Goal: Transaction & Acquisition: Book appointment/travel/reservation

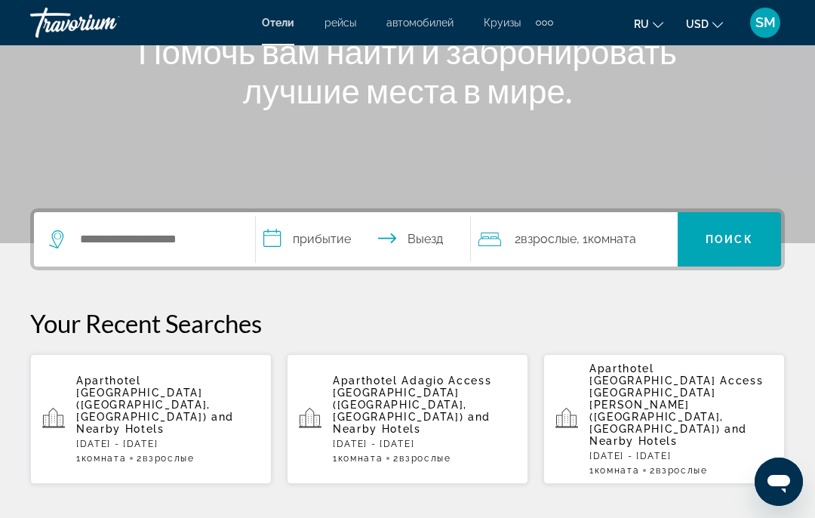
scroll to position [209, 0]
click at [403, 411] on span "and Nearby Hotels" at bounding box center [412, 423] width 158 height 24
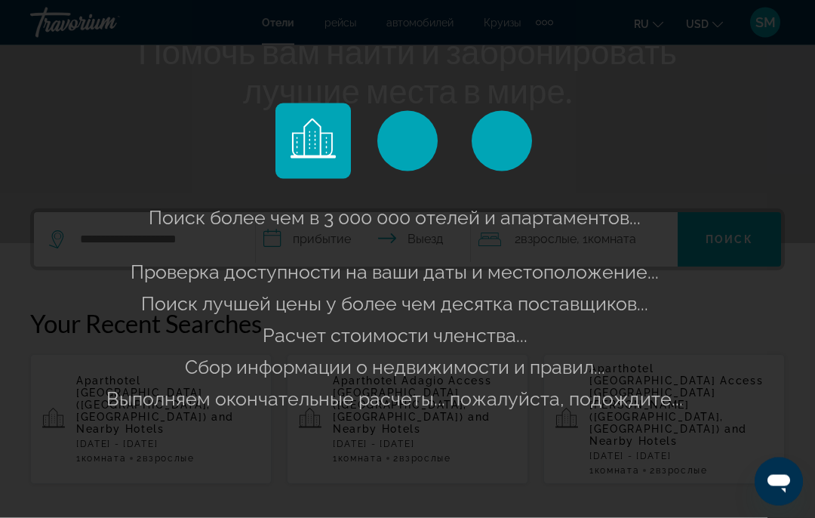
scroll to position [210, 0]
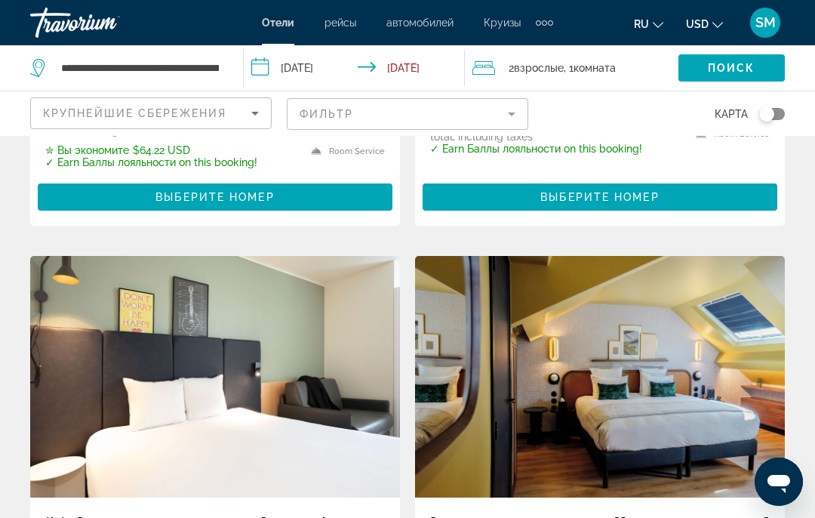
scroll to position [2191, 0]
click at [257, 121] on icon "Sort by" at bounding box center [255, 113] width 18 height 18
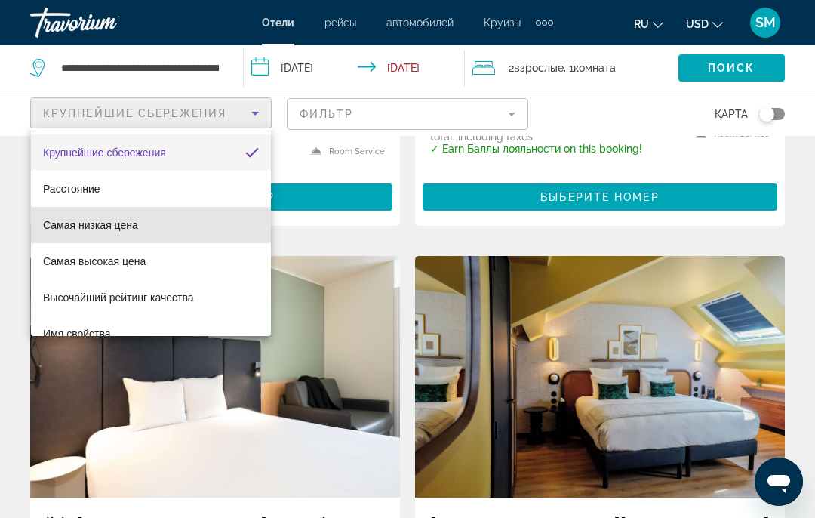
click at [119, 236] on mat-option "Самая низкая цена" at bounding box center [151, 225] width 240 height 36
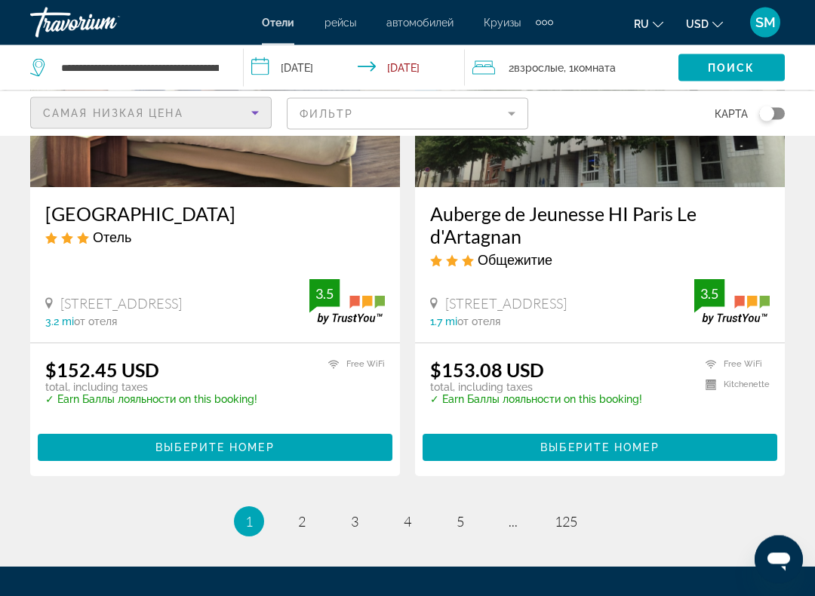
scroll to position [3100, 0]
click at [303, 513] on span "2" at bounding box center [302, 521] width 8 height 17
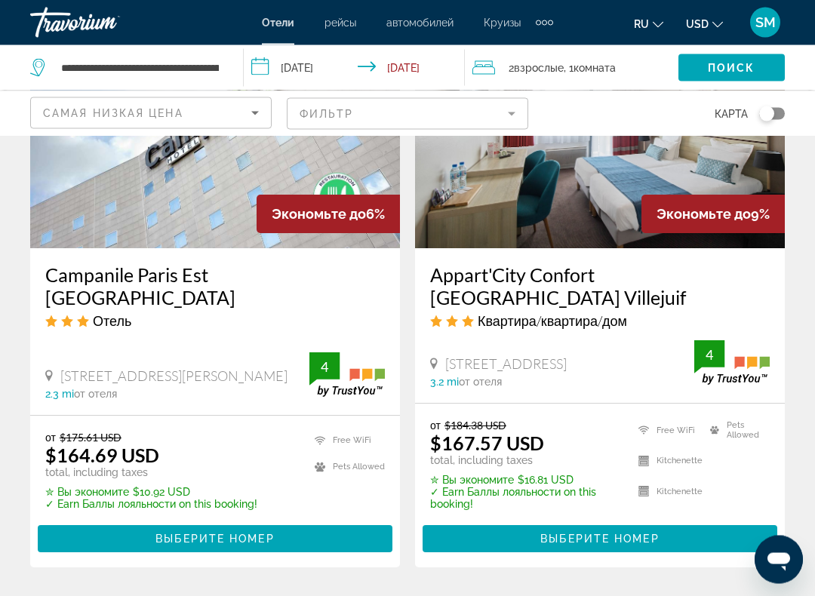
scroll to position [1856, 0]
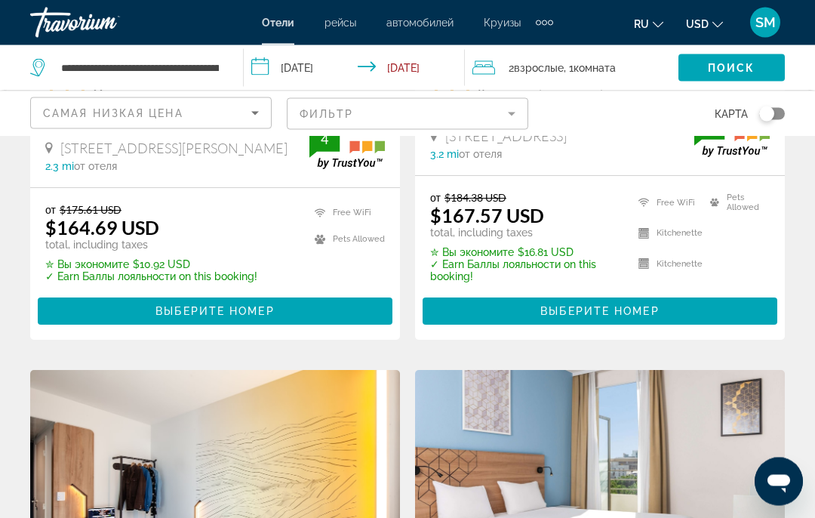
click at [710, 23] on button "USD USD ($) MXN (Mex$) CAD (Can$) GBP (£) EUR (€) AUD (A$) NZD (NZ$) CNY (CN¥)" at bounding box center [704, 24] width 37 height 22
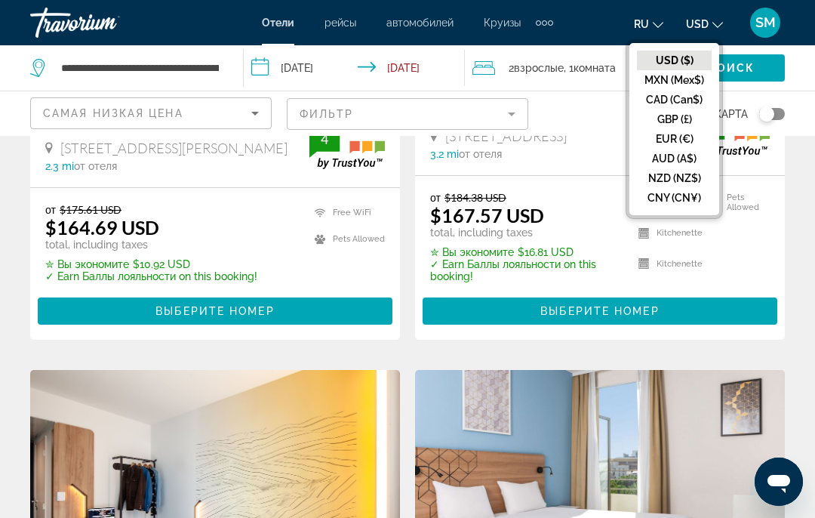
click at [694, 144] on button "EUR (€)" at bounding box center [674, 139] width 75 height 20
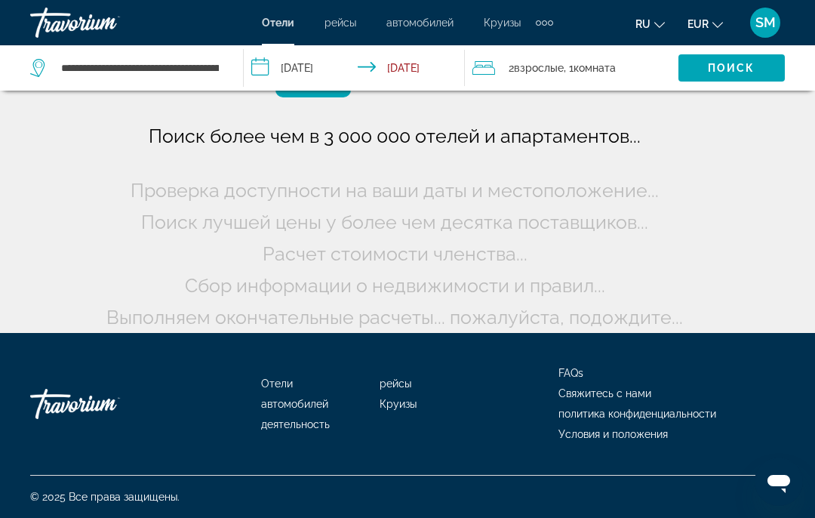
scroll to position [91, 0]
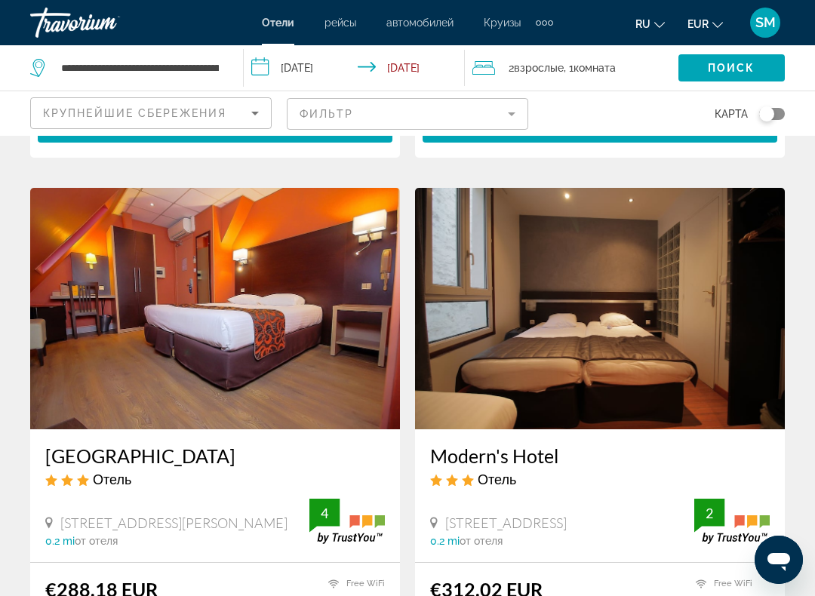
scroll to position [3166, 0]
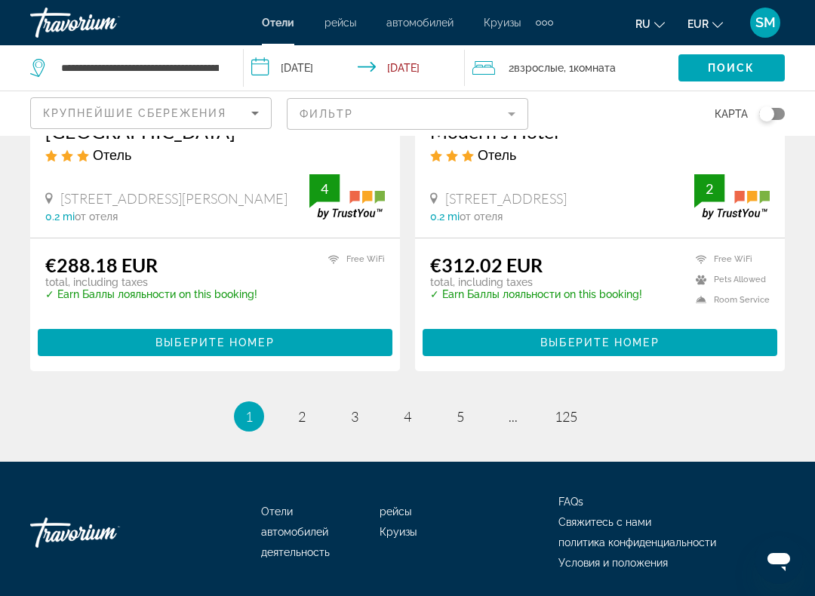
click at [254, 402] on li "You're on page 1" at bounding box center [249, 417] width 30 height 30
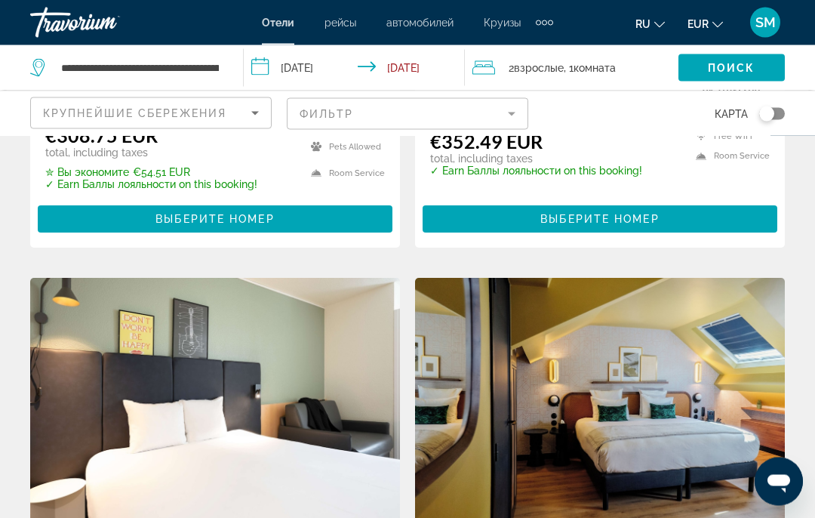
scroll to position [2149, 0]
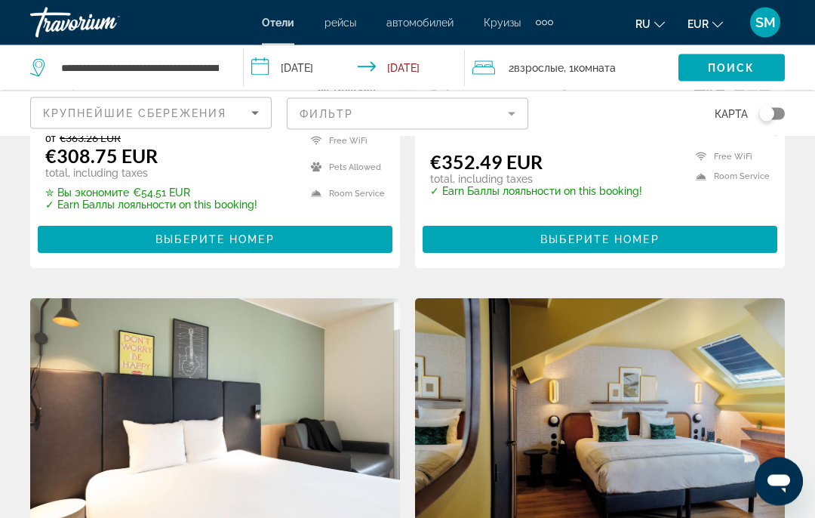
click at [245, 111] on div "Крупнейшие сбережения" at bounding box center [147, 113] width 208 height 18
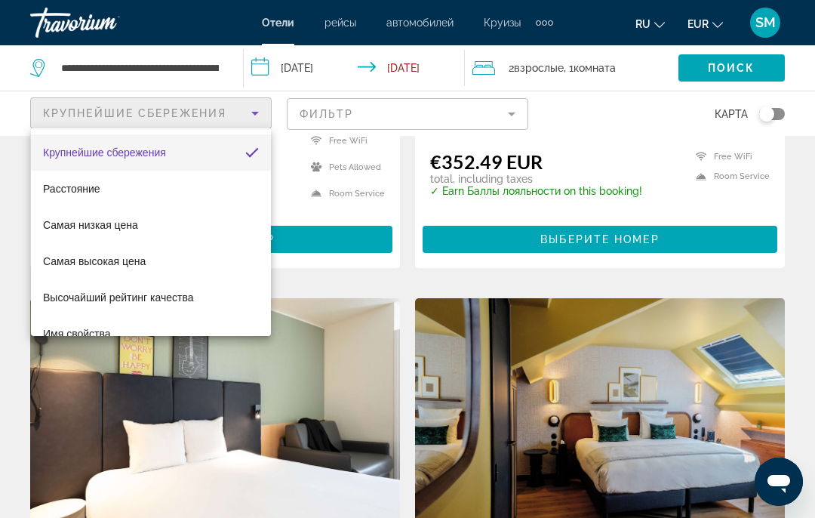
click at [135, 220] on span "Самая низкая цена" at bounding box center [90, 225] width 95 height 12
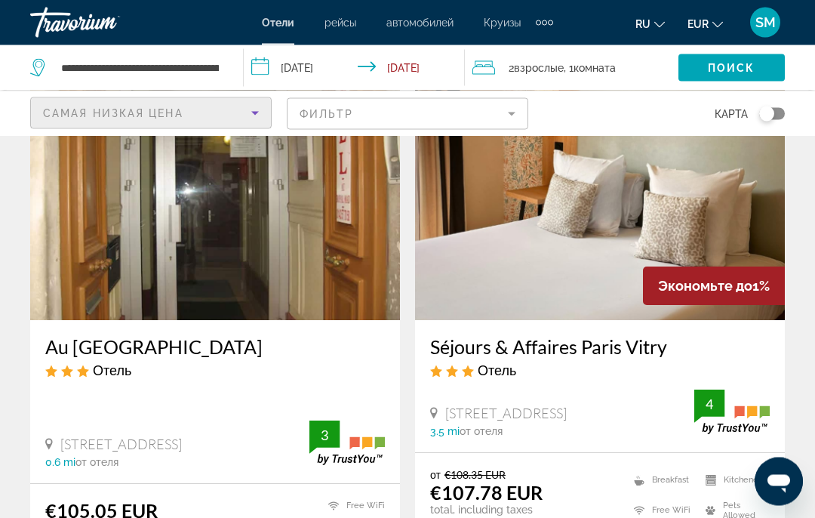
scroll to position [103, 0]
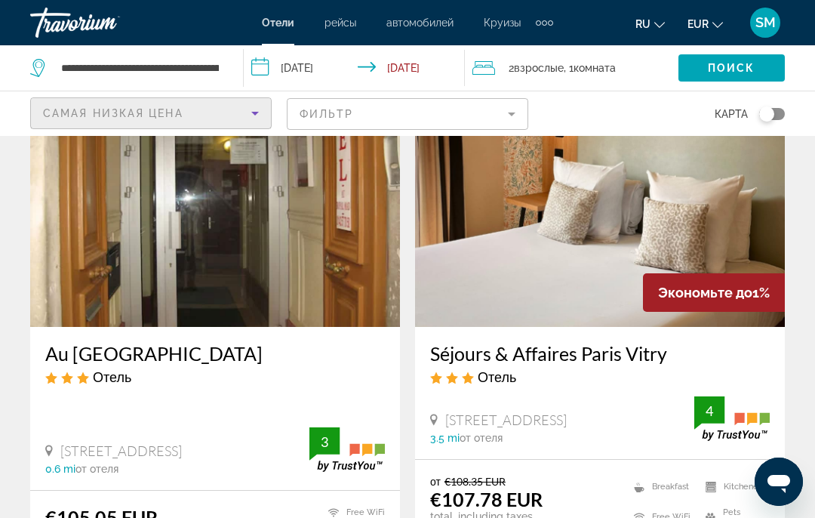
click at [85, 29] on div "Travorium" at bounding box center [105, 22] width 151 height 39
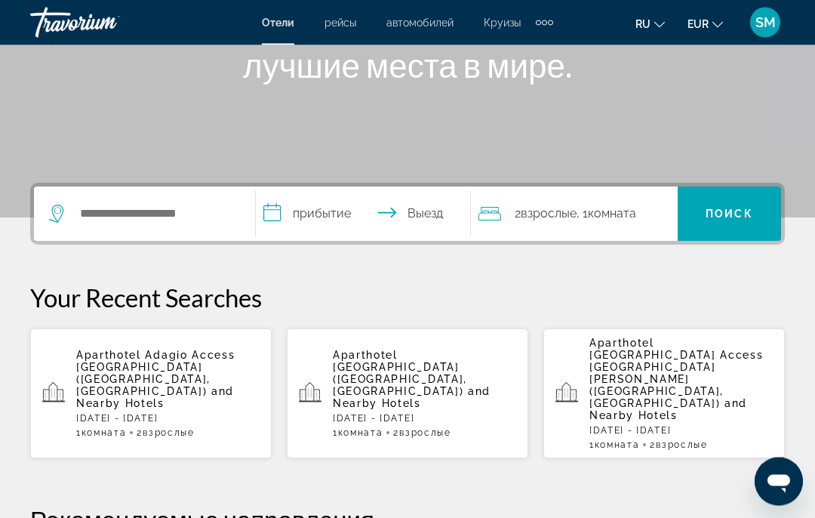
scroll to position [236, 0]
click at [143, 365] on span "Aparthotel Adagio Access Paris Bastille (Paris, FR)" at bounding box center [155, 373] width 159 height 48
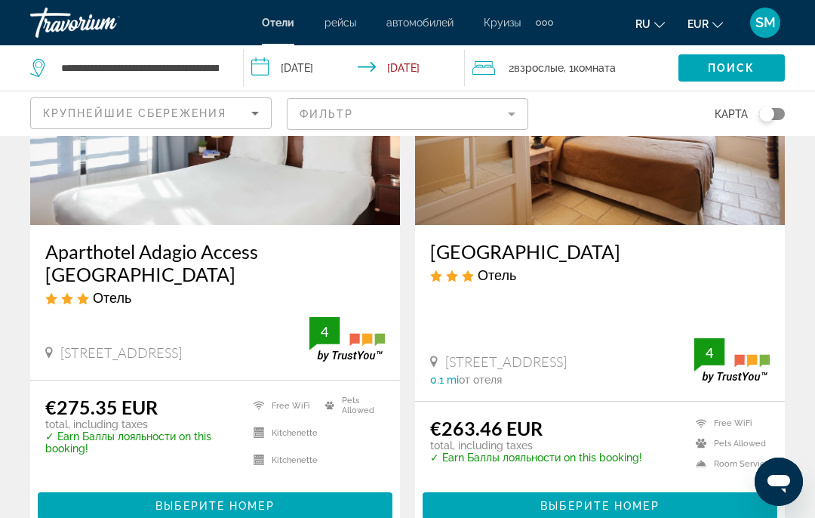
scroll to position [205, 0]
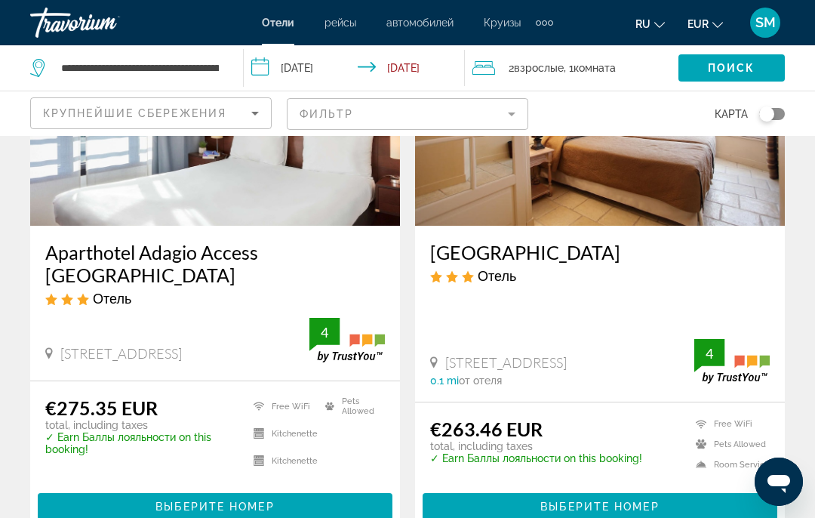
click at [354, 71] on input "**********" at bounding box center [357, 70] width 227 height 50
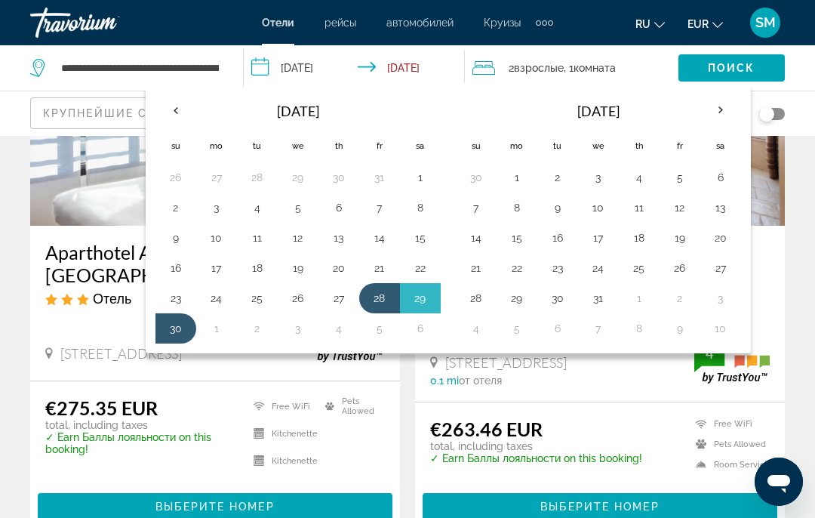
click at [376, 300] on button "28" at bounding box center [380, 298] width 24 height 21
click at [559, 301] on button "30" at bounding box center [558, 298] width 24 height 21
type input "**********"
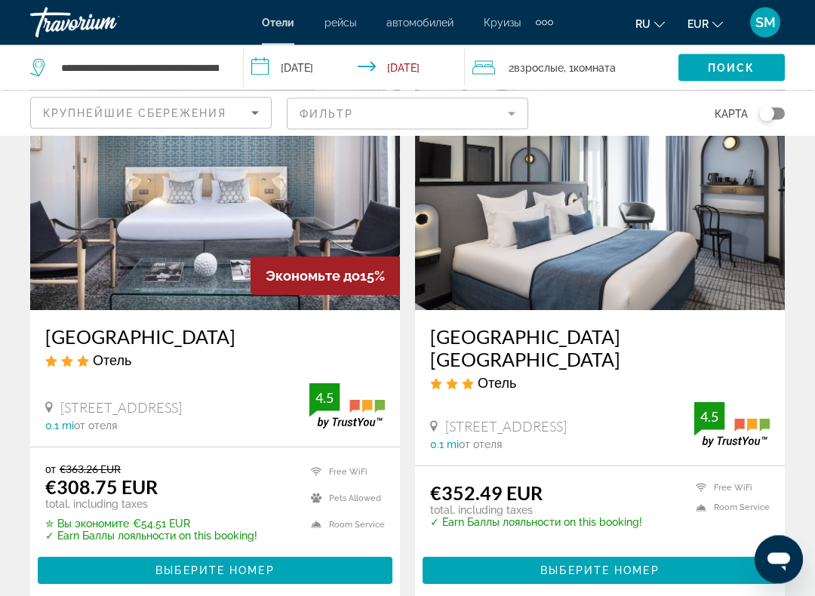
scroll to position [1819, 0]
click at [632, 517] on span "Выберите номер" at bounding box center [600, 571] width 119 height 12
